Goal: Transaction & Acquisition: Purchase product/service

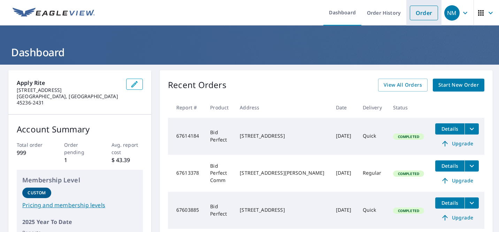
click at [424, 17] on link "Order" at bounding box center [424, 13] width 28 height 15
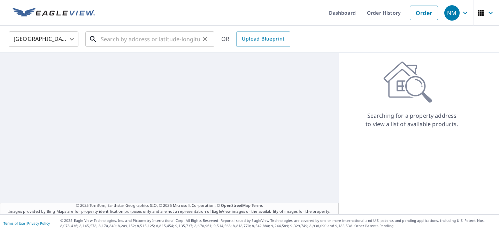
click at [172, 37] on input "text" at bounding box center [150, 39] width 99 height 20
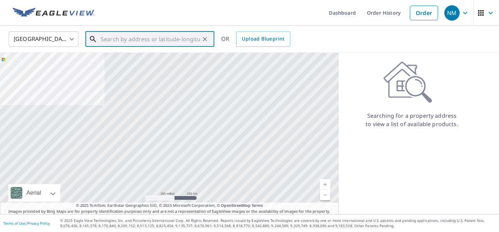
click at [128, 40] on input "text" at bounding box center [150, 39] width 99 height 20
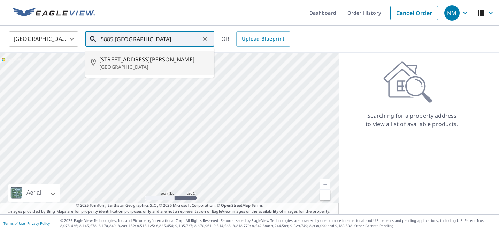
click at [120, 61] on span "[STREET_ADDRESS][PERSON_NAME]" at bounding box center [154, 59] width 110 height 8
type input "[STREET_ADDRESS][PERSON_NAME]"
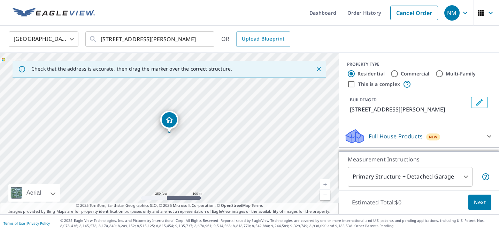
click at [351, 85] on input "This is a complex" at bounding box center [351, 84] width 8 height 8
checkbox input "true"
radio input "false"
radio input "true"
type input "4"
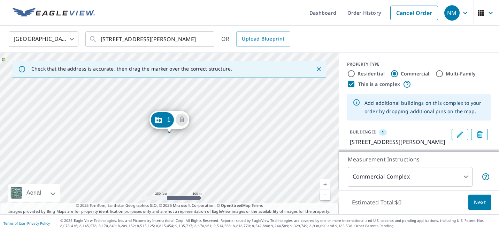
click at [439, 74] on input "Multi-Family" at bounding box center [440, 73] width 8 height 8
radio input "true"
type input "2"
click at [324, 194] on link "Current Level 17, Zoom Out" at bounding box center [325, 194] width 10 height 10
click at [324, 182] on link "Current Level 16, Zoom In" at bounding box center [325, 184] width 10 height 10
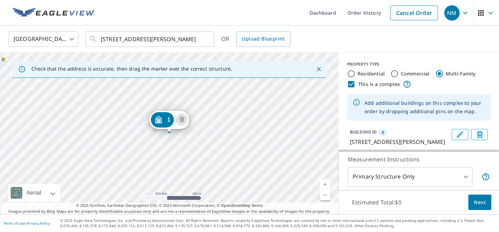
click at [324, 182] on link "Current Level 16, Zoom In" at bounding box center [325, 184] width 10 height 10
drag, startPoint x: 247, startPoint y: 171, endPoint x: 259, endPoint y: 101, distance: 71.6
click at [259, 101] on div "1 [STREET_ADDRESS][PERSON_NAME]" at bounding box center [169, 133] width 339 height 161
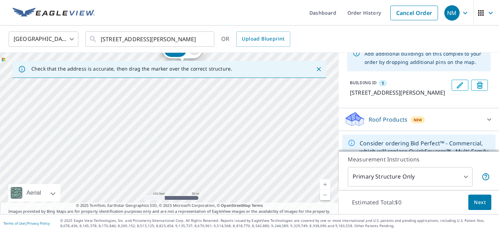
scroll to position [48, 0]
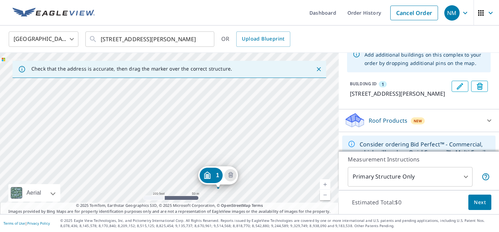
drag, startPoint x: 174, startPoint y: 55, endPoint x: 210, endPoint y: 181, distance: 130.9
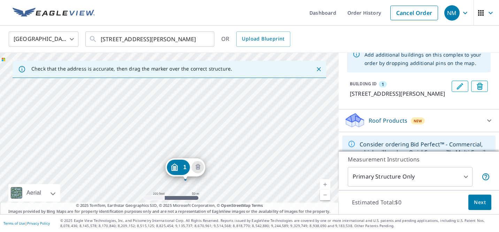
drag, startPoint x: 194, startPoint y: 109, endPoint x: 210, endPoint y: 157, distance: 50.1
click at [210, 157] on div "1 [STREET_ADDRESS][PERSON_NAME]" at bounding box center [169, 133] width 339 height 161
click at [205, 135] on div "1 [STREET_ADDRESS][PERSON_NAME]" at bounding box center [169, 133] width 339 height 161
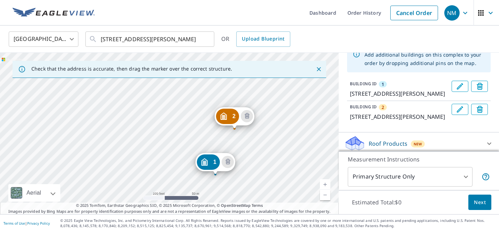
drag, startPoint x: 200, startPoint y: 113, endPoint x: 247, endPoint y: 158, distance: 65.4
click at [247, 158] on div "2 [STREET_ADDRESS][PERSON_NAME] 1 [STREET_ADDRESS][PERSON_NAME]" at bounding box center [169, 133] width 339 height 161
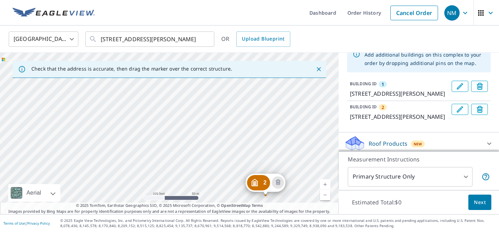
drag, startPoint x: 155, startPoint y: 108, endPoint x: 185, endPoint y: 171, distance: 69.9
click at [185, 171] on div "2 [STREET_ADDRESS][PERSON_NAME] 1 [STREET_ADDRESS][PERSON_NAME]" at bounding box center [169, 133] width 339 height 161
click at [179, 110] on div "2 [STREET_ADDRESS][PERSON_NAME] 1 [STREET_ADDRESS][PERSON_NAME]" at bounding box center [169, 133] width 339 height 161
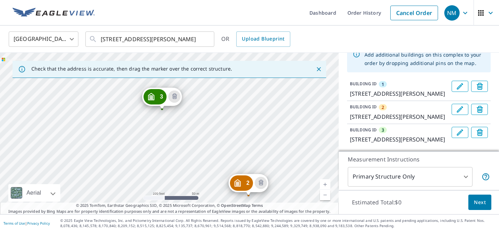
drag, startPoint x: 121, startPoint y: 89, endPoint x: 181, endPoint y: 198, distance: 124.2
click at [181, 198] on div "2 [STREET_ADDRESS][PERSON_NAME] 3 [STREET_ADDRESS][PERSON_NAME] 1 [STREET_ADDRE…" at bounding box center [169, 133] width 339 height 161
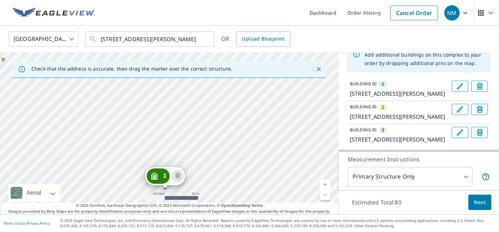
drag, startPoint x: 192, startPoint y: 100, endPoint x: 196, endPoint y: 179, distance: 79.2
click at [196, 179] on div "2 [STREET_ADDRESS][PERSON_NAME] 3 [STREET_ADDRESS][PERSON_NAME] 1 [STREET_ADDRE…" at bounding box center [169, 133] width 339 height 161
click at [241, 126] on div "2 [STREET_ADDRESS][PERSON_NAME] 3 [STREET_ADDRESS][PERSON_NAME] 1 [STREET_ADDRE…" at bounding box center [169, 133] width 339 height 161
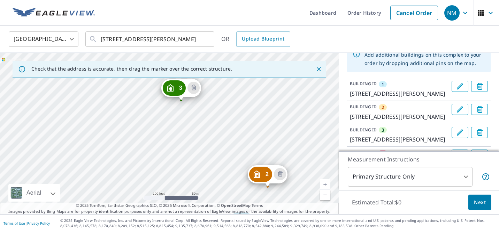
drag, startPoint x: 105, startPoint y: 93, endPoint x: 191, endPoint y: 211, distance: 146.4
click at [191, 211] on div "Check that the address is accurate, then drag the marker over the correct struc…" at bounding box center [169, 133] width 339 height 161
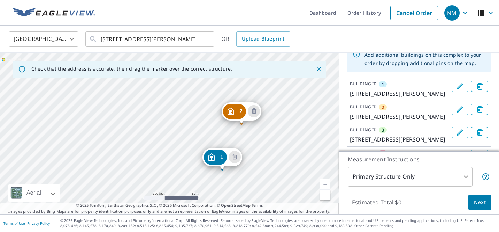
click at [158, 131] on div "2 [STREET_ADDRESS][PERSON_NAME] 3 [STREET_ADDRESS][PERSON_NAME] 4 [STREET_ADDRE…" at bounding box center [169, 133] width 339 height 161
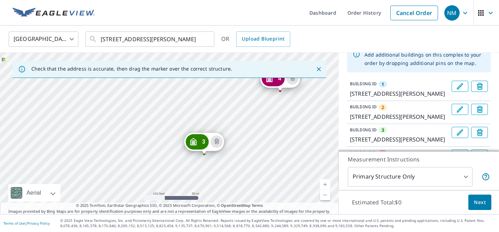
drag, startPoint x: 133, startPoint y: 83, endPoint x: 189, endPoint y: 208, distance: 137.0
click at [189, 208] on div "Check that the address is accurate, then drag the marker over the correct struc…" at bounding box center [169, 133] width 339 height 161
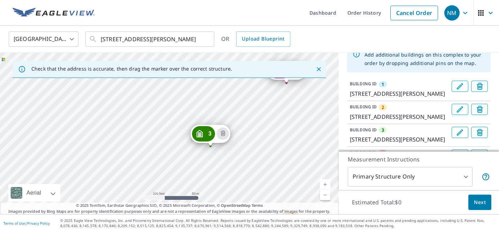
click at [188, 192] on div "2 [STREET_ADDRESS][PERSON_NAME] 3 [STREET_ADDRESS][PERSON_NAME] 4 [STREET_ADDRE…" at bounding box center [169, 133] width 339 height 161
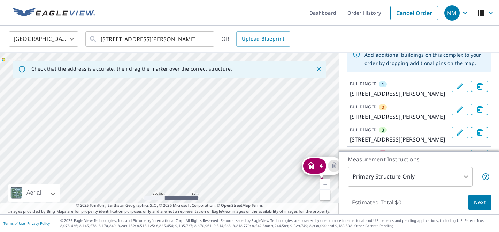
drag, startPoint x: 174, startPoint y: 90, endPoint x: 209, endPoint y: 185, distance: 101.5
click at [209, 185] on div "2 [STREET_ADDRESS][PERSON_NAME] 3 [STREET_ADDRESS][PERSON_NAME] 4 [STREET_ADDRE…" at bounding box center [169, 133] width 339 height 161
click at [239, 145] on div "2 [STREET_ADDRESS][PERSON_NAME] 3 [STREET_ADDRESS][PERSON_NAME] 4 [STREET_ADDRE…" at bounding box center [169, 133] width 339 height 161
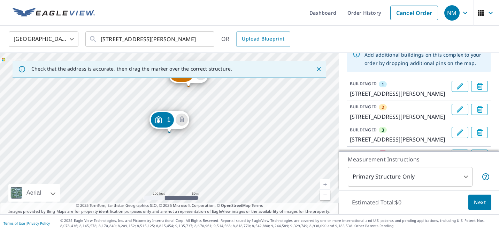
click at [326, 195] on link "Current Level 18, Zoom Out" at bounding box center [325, 194] width 10 height 10
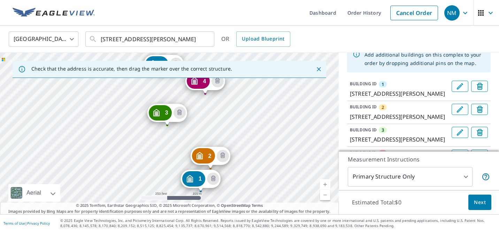
drag, startPoint x: 144, startPoint y: 158, endPoint x: 157, endPoint y: 153, distance: 13.0
click at [157, 153] on div "2 [STREET_ADDRESS][PERSON_NAME] 3 [STREET_ADDRESS][PERSON_NAME] 4 [STREET_ADDRE…" at bounding box center [169, 133] width 339 height 161
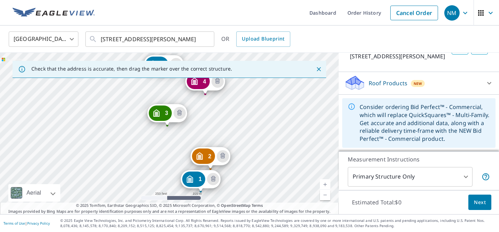
scroll to position [187, 0]
click at [375, 87] on p "Roof Products" at bounding box center [388, 83] width 39 height 8
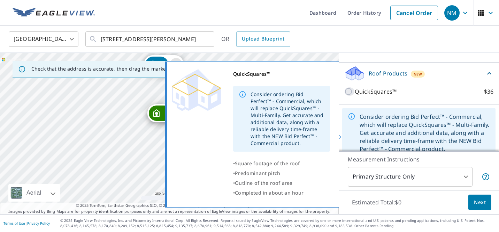
click at [348, 96] on input "QuickSquares™ $36" at bounding box center [350, 91] width 10 height 8
checkbox input "true"
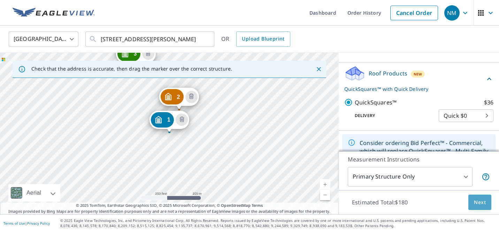
click at [481, 202] on span "Next" at bounding box center [480, 202] width 12 height 9
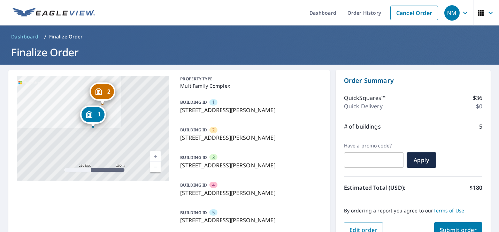
click at [457, 226] on span "Submit order" at bounding box center [458, 230] width 37 height 8
